Goal: Contribute content

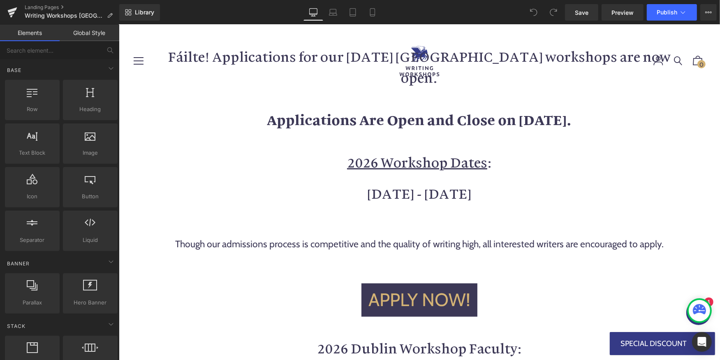
scroll to position [673, 0]
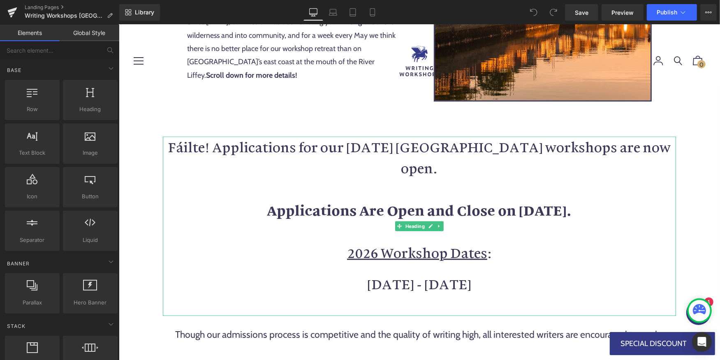
click at [374, 200] on strong "Applications Are Open and Close on September 14th, 2025." at bounding box center [419, 209] width 305 height 18
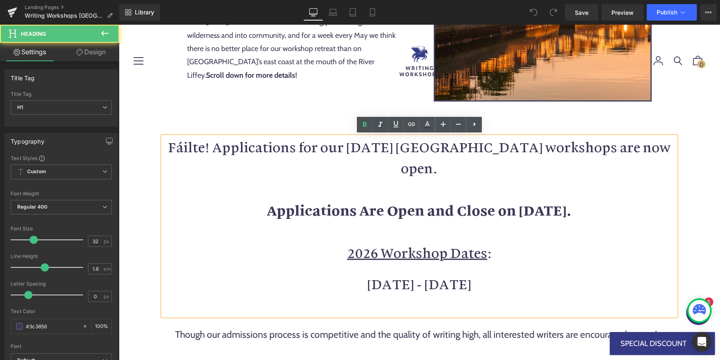
click at [372, 200] on strong "Applications Are Open and Close on September 14th, 2025." at bounding box center [419, 209] width 305 height 18
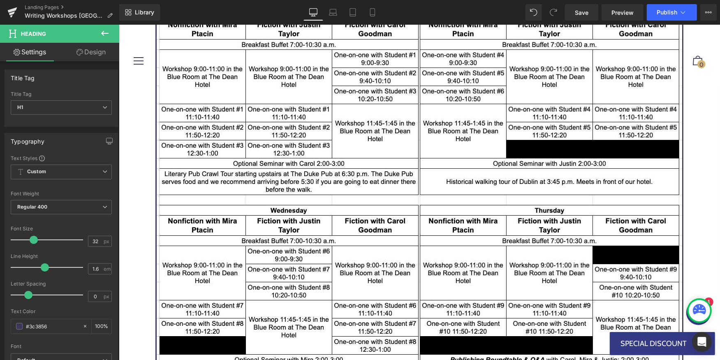
scroll to position [7100, 0]
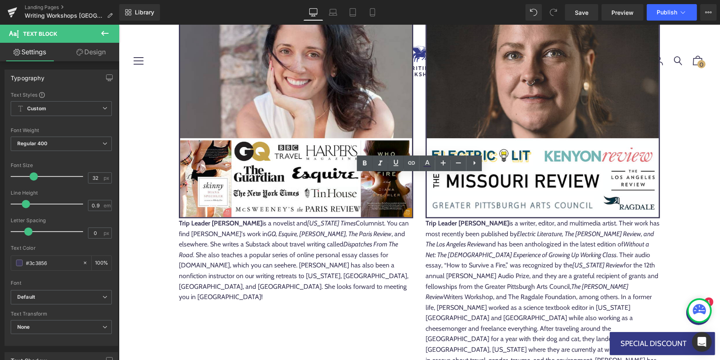
drag, startPoint x: 345, startPoint y: 193, endPoint x: 400, endPoint y: 192, distance: 54.7
drag, startPoint x: 334, startPoint y: 193, endPoint x: 429, endPoint y: 190, distance: 95.0
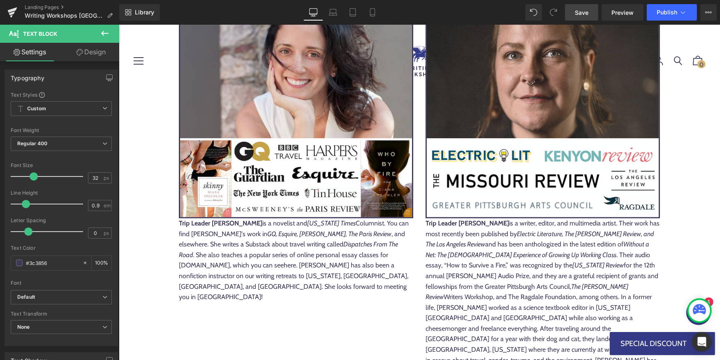
click at [582, 16] on span "Save" at bounding box center [582, 12] width 14 height 9
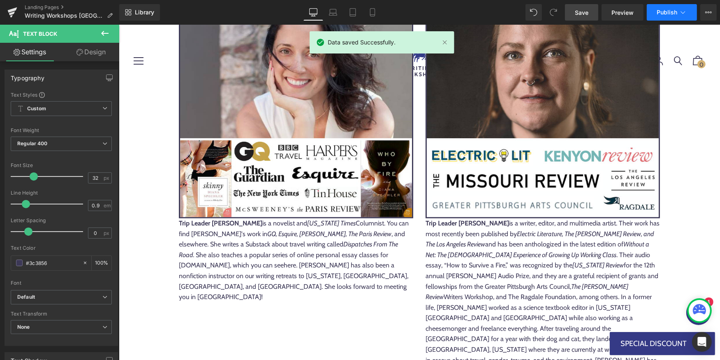
click at [678, 11] on button "Publish" at bounding box center [672, 12] width 50 height 16
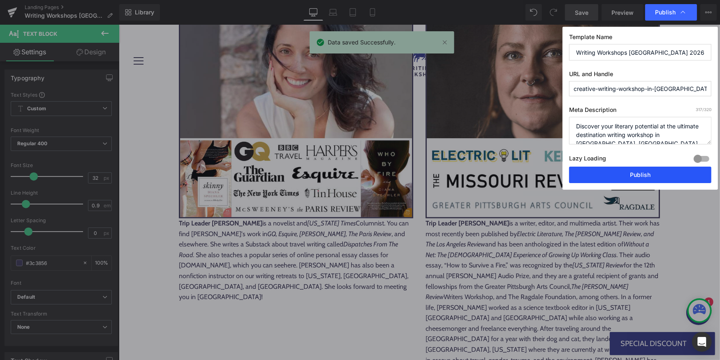
click at [618, 176] on button "Publish" at bounding box center [640, 174] width 142 height 16
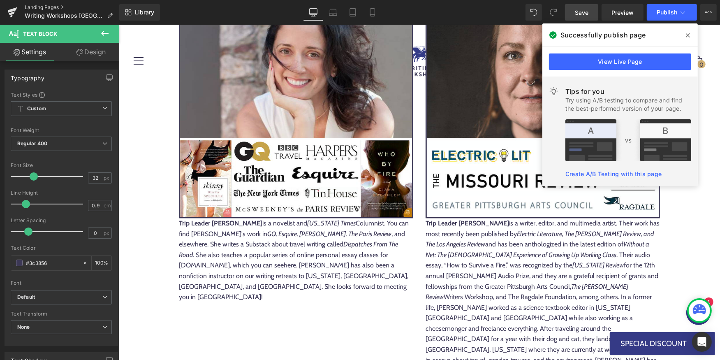
click at [44, 7] on link "Landing Pages" at bounding box center [72, 7] width 95 height 7
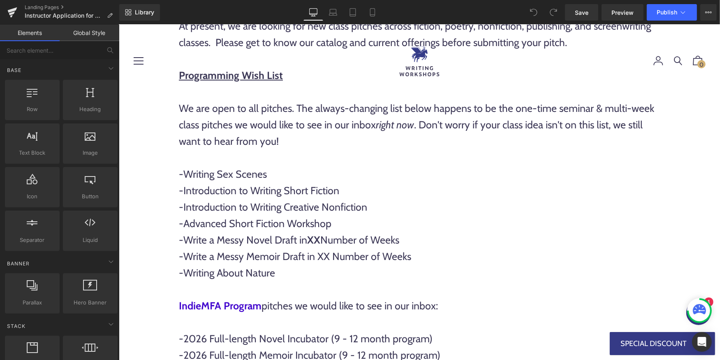
scroll to position [884, 0]
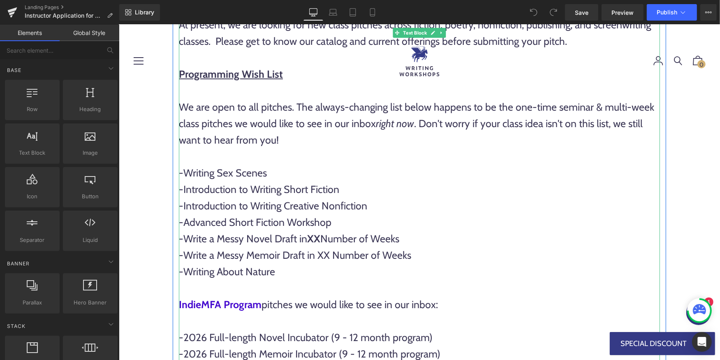
click at [354, 192] on p "-Introduction to Writing Short Fiction" at bounding box center [418, 188] width 481 height 16
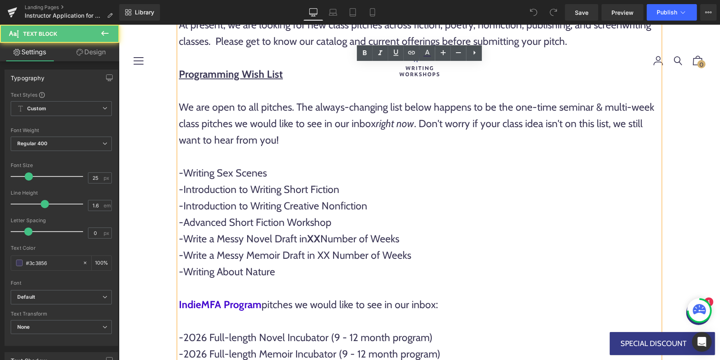
click at [334, 208] on p "-Introduction to Writing Creative Nonfiction" at bounding box center [418, 205] width 481 height 16
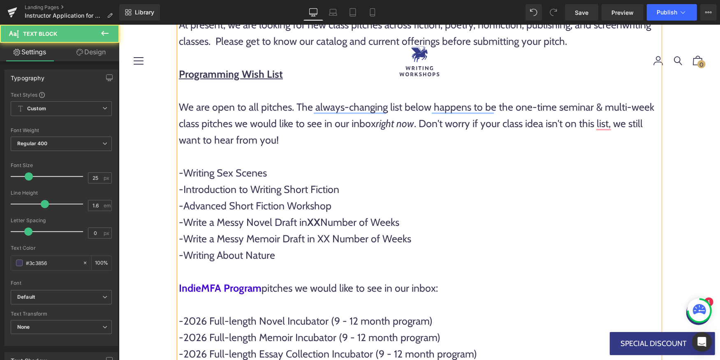
click at [345, 210] on p "-Advanced Short Fiction Workshop" at bounding box center [418, 205] width 481 height 16
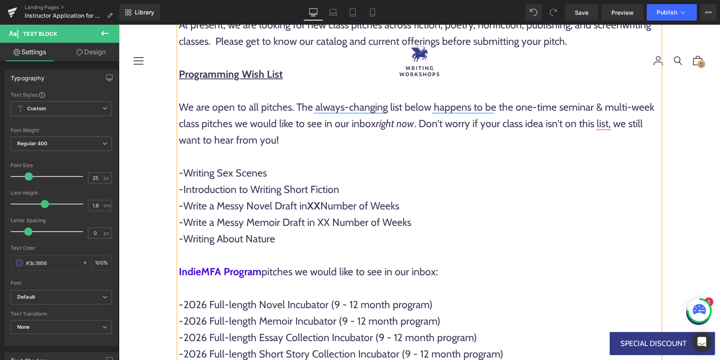
click at [345, 210] on p "-Write a Messy Novel Draft in XX Number of Weeks" at bounding box center [418, 205] width 481 height 16
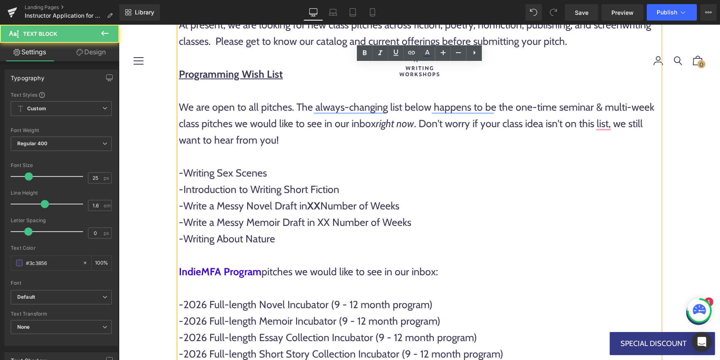
click at [424, 206] on p "-Write a Messy Novel Draft in XX Number of Weeks" at bounding box center [418, 205] width 481 height 16
click at [404, 237] on p "-Writing About Nature" at bounding box center [418, 238] width 481 height 16
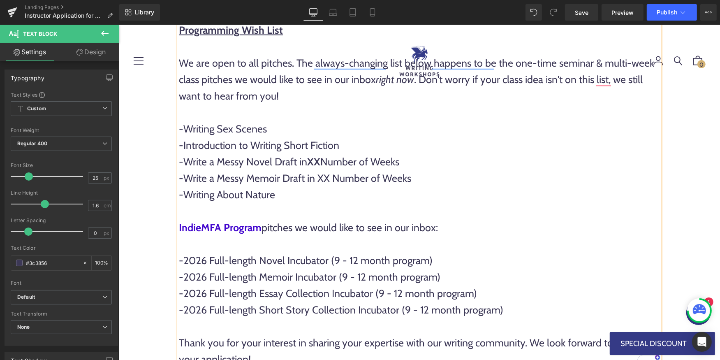
scroll to position [925, 0]
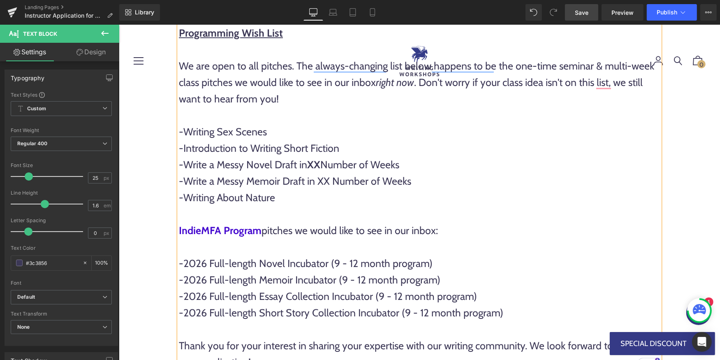
click at [587, 12] on span "Save" at bounding box center [582, 12] width 14 height 9
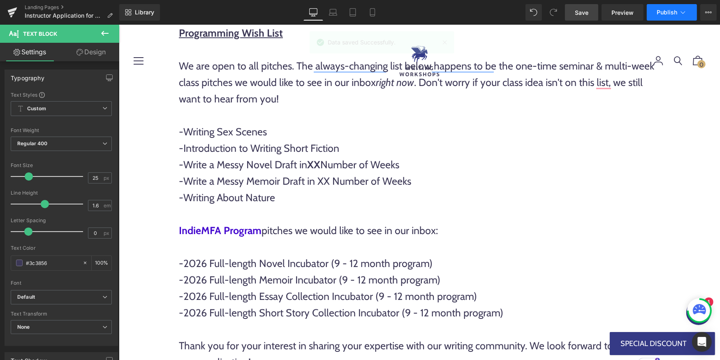
click at [686, 16] on icon at bounding box center [683, 12] width 8 height 8
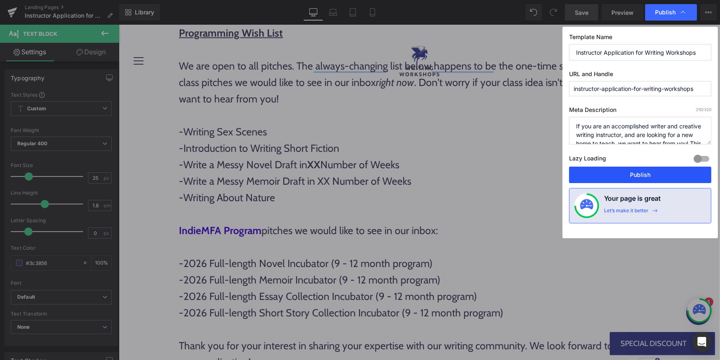
click at [610, 173] on button "Publish" at bounding box center [640, 174] width 142 height 16
